Goal: Find specific page/section: Find specific page/section

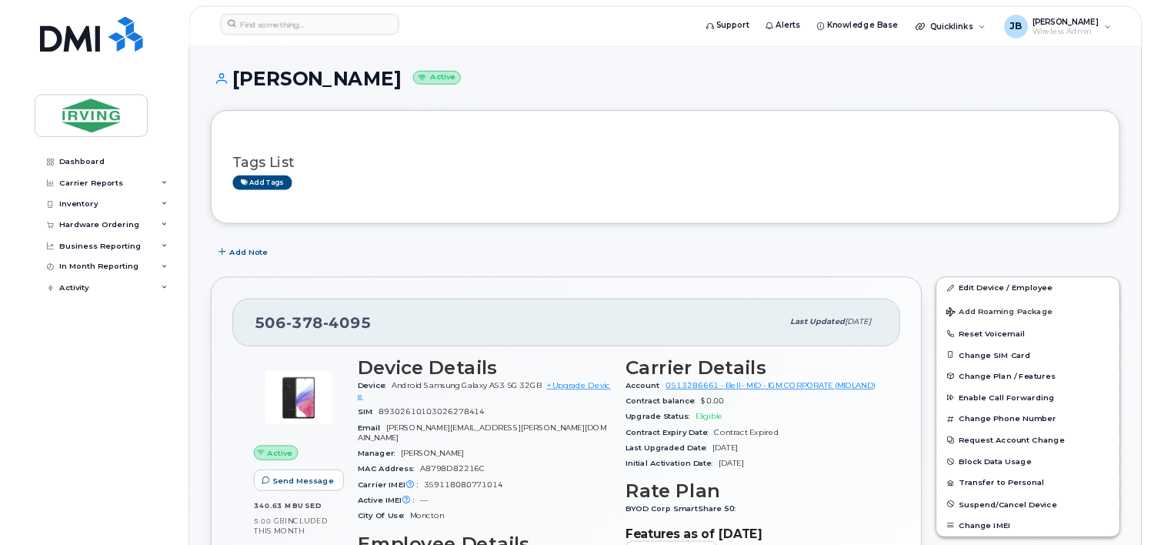
scroll to position [3370, 0]
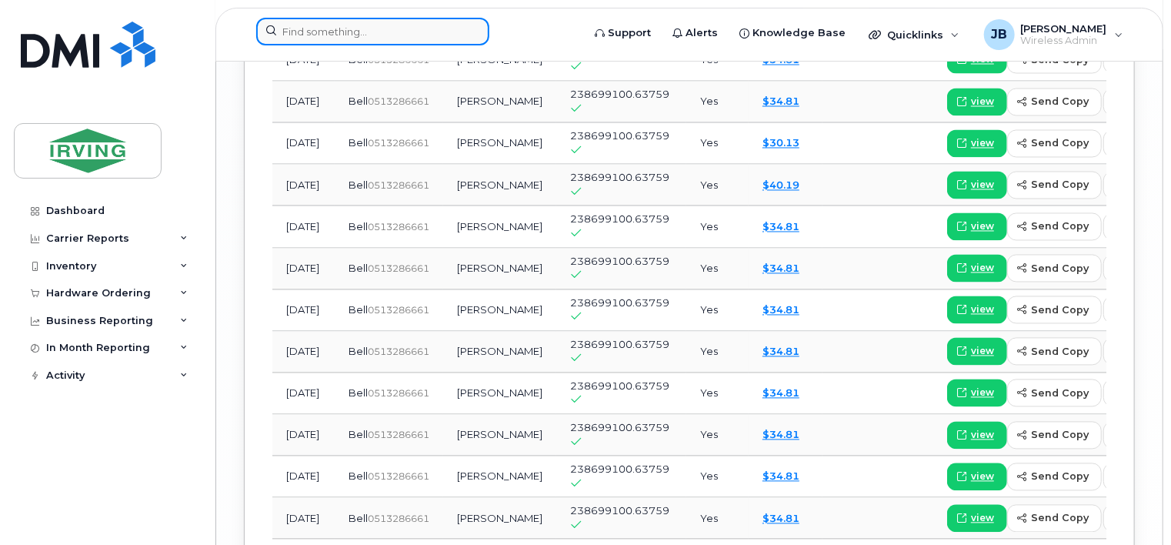
click at [418, 31] on input at bounding box center [372, 32] width 233 height 28
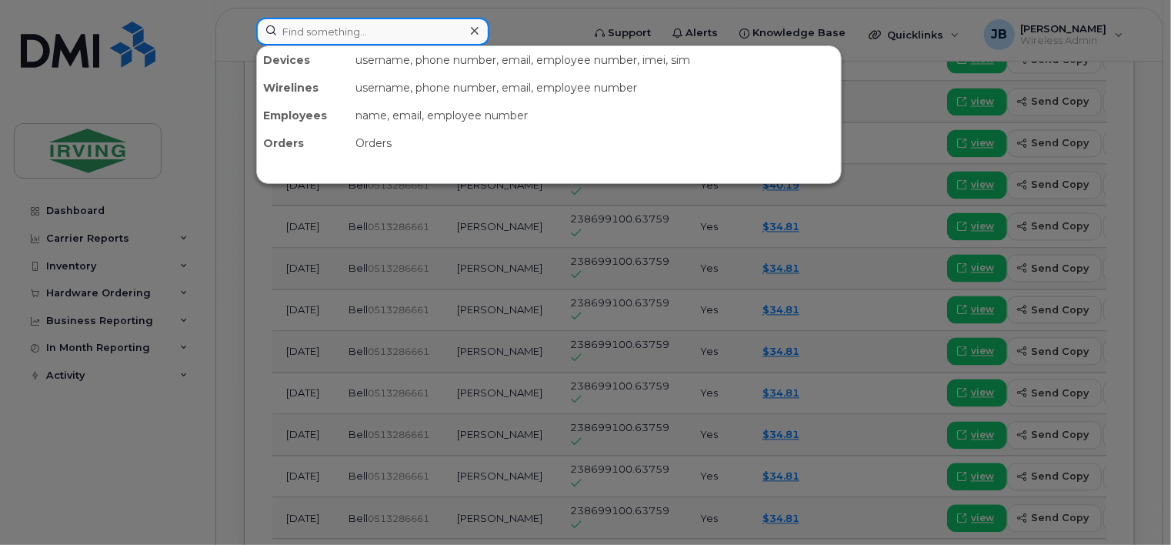
paste input "DMPSK89XG5YP"
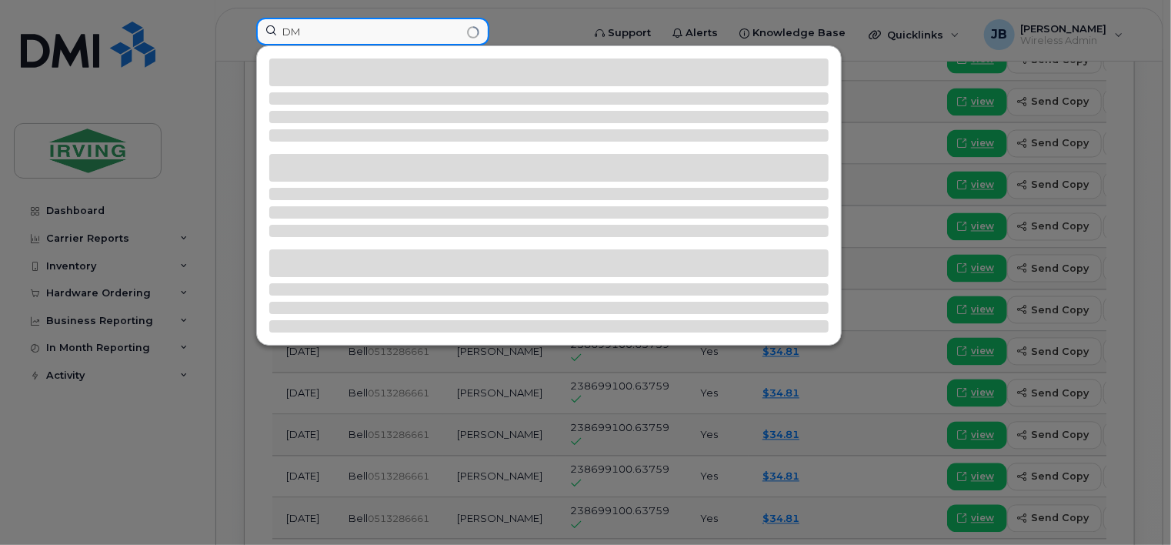
type input "D"
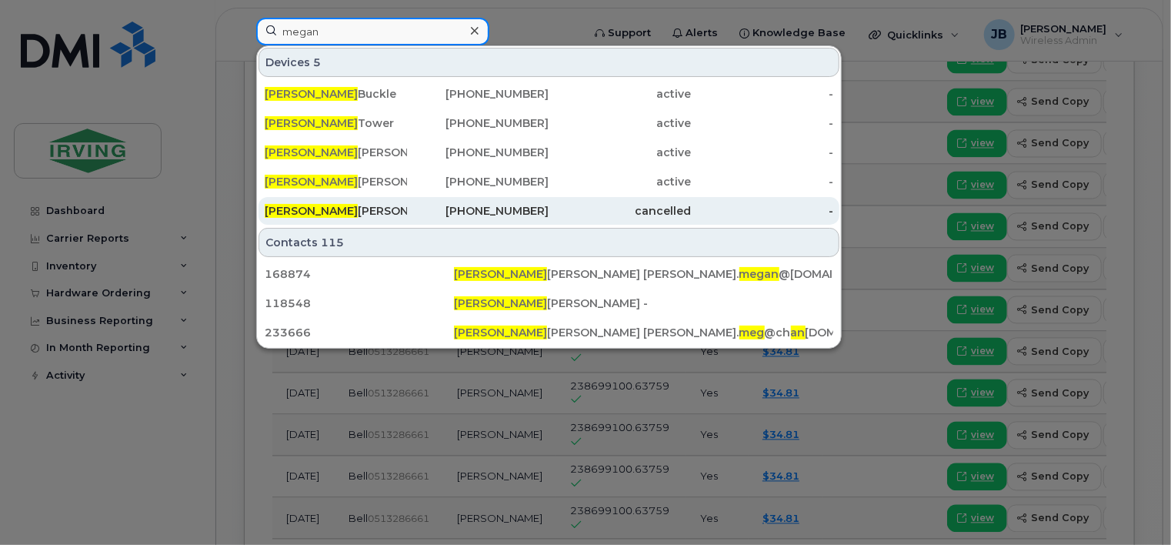
type input "megan"
click at [299, 204] on span "Megan" at bounding box center [311, 211] width 93 height 14
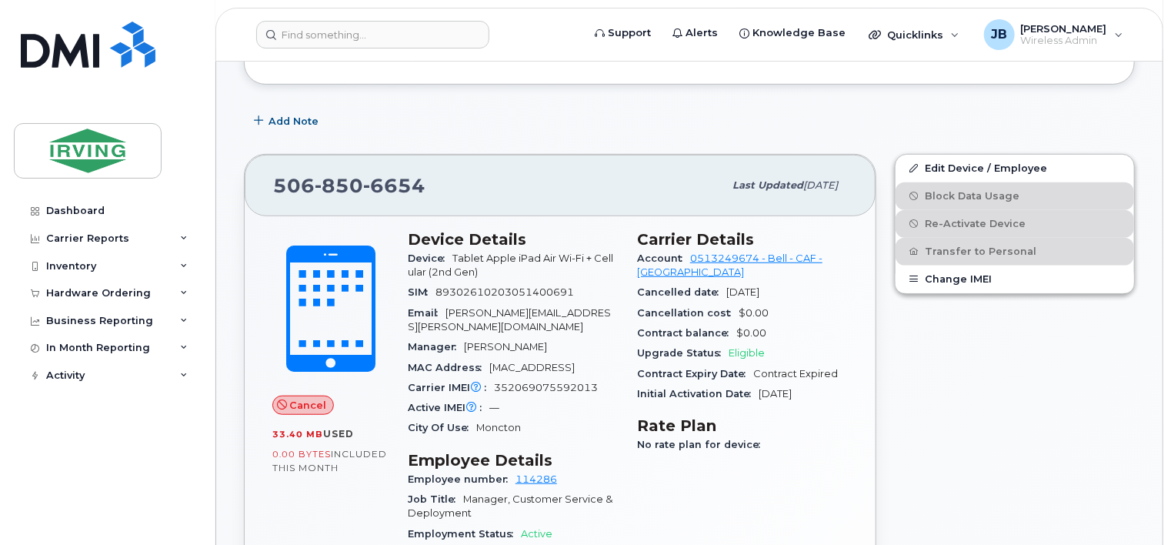
scroll to position [385, 0]
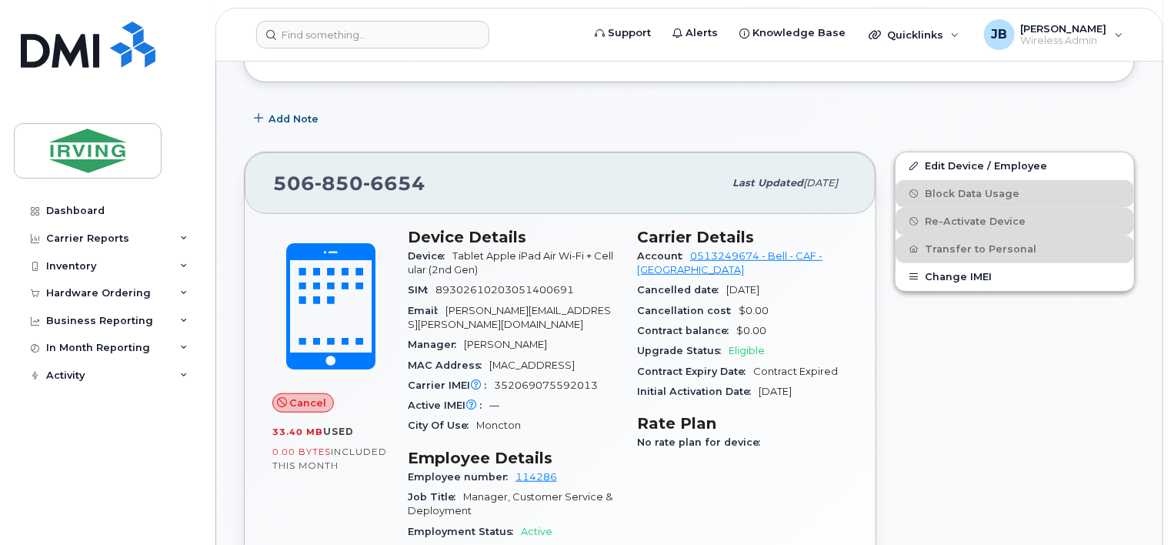
click at [1093, 110] on div "Add Note" at bounding box center [689, 119] width 891 height 28
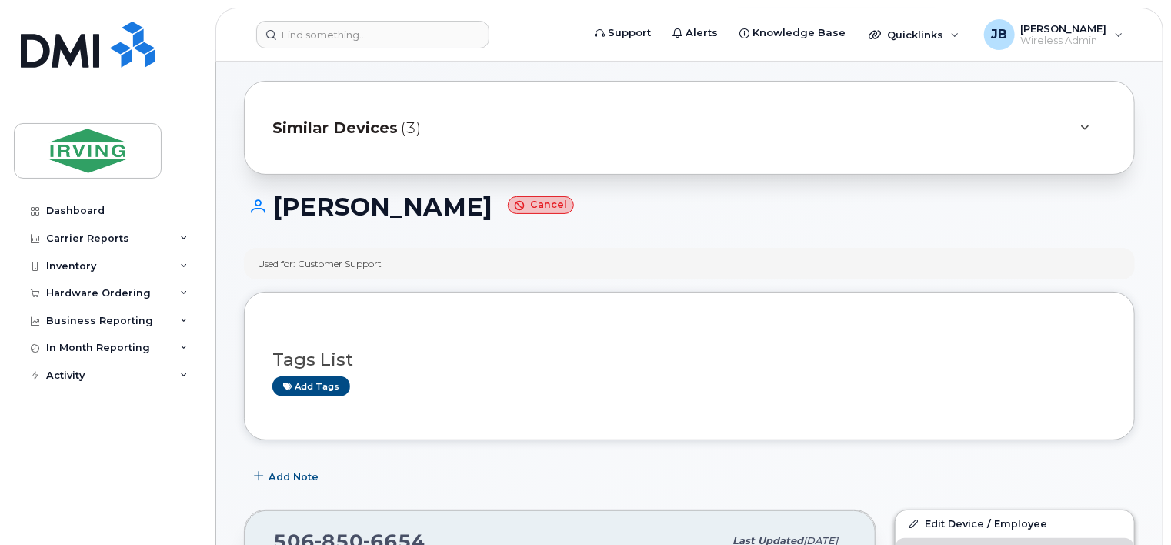
scroll to position [0, 0]
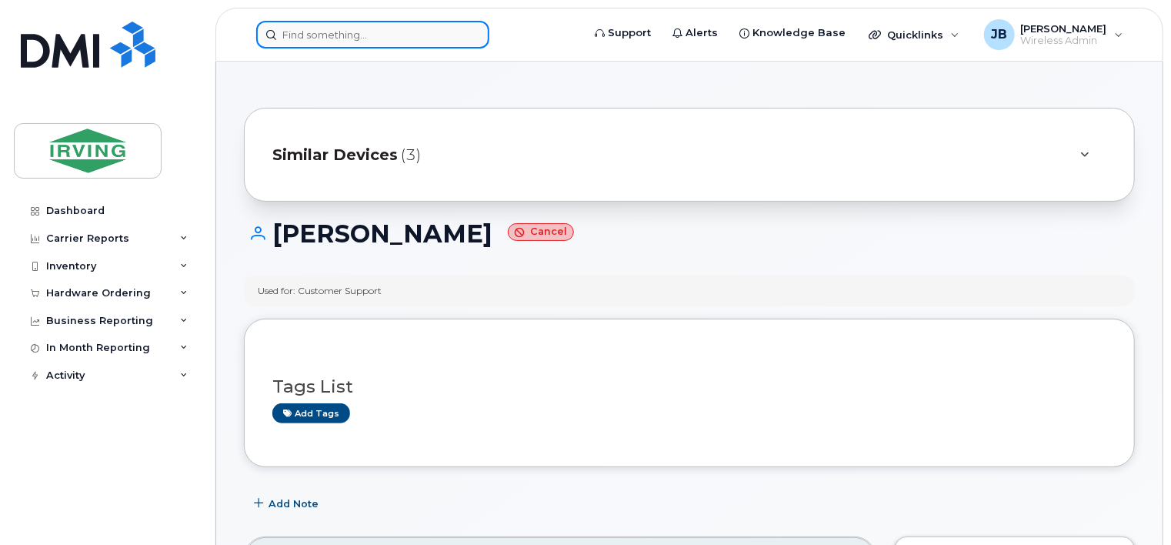
drag, startPoint x: 366, startPoint y: 27, endPoint x: 360, endPoint y: 20, distance: 9.3
click at [369, 24] on input at bounding box center [372, 35] width 233 height 28
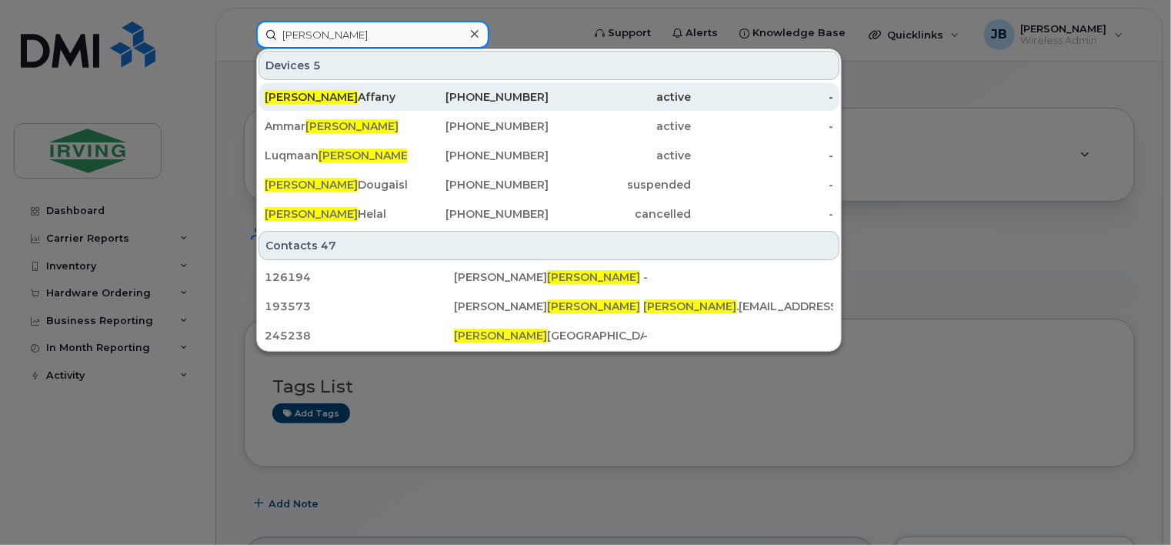
type input "ahmed"
click at [320, 94] on div "Ahmed Affany" at bounding box center [336, 96] width 142 height 15
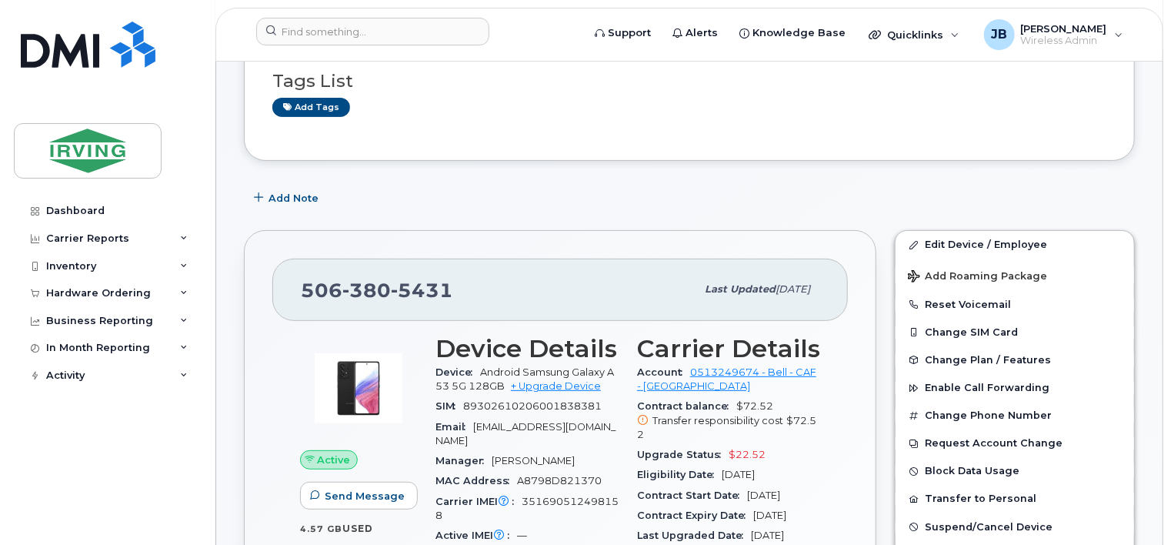
scroll to position [308, 0]
